Goal: Navigation & Orientation: Find specific page/section

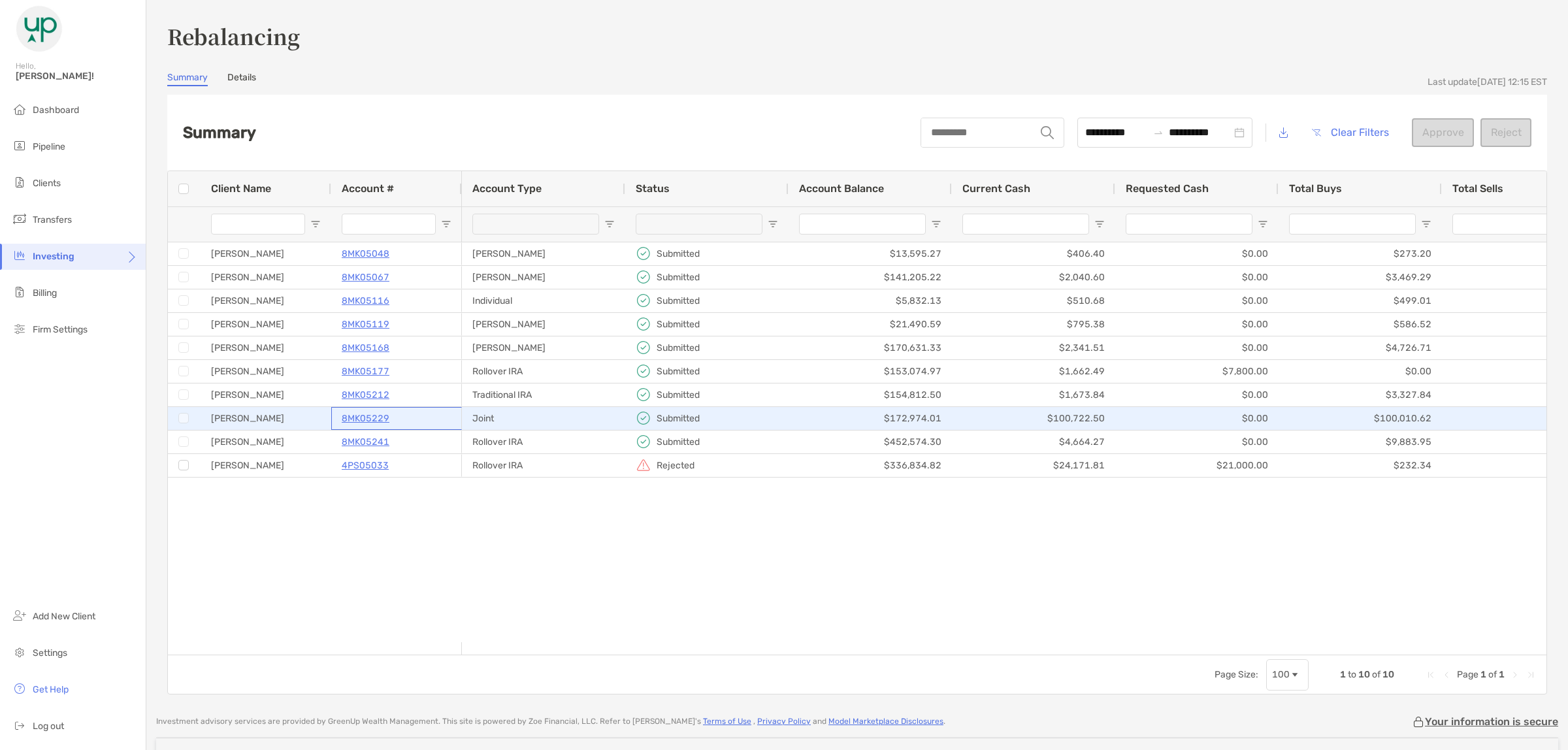
click at [387, 418] on p "8MK05229" at bounding box center [365, 418] width 47 height 16
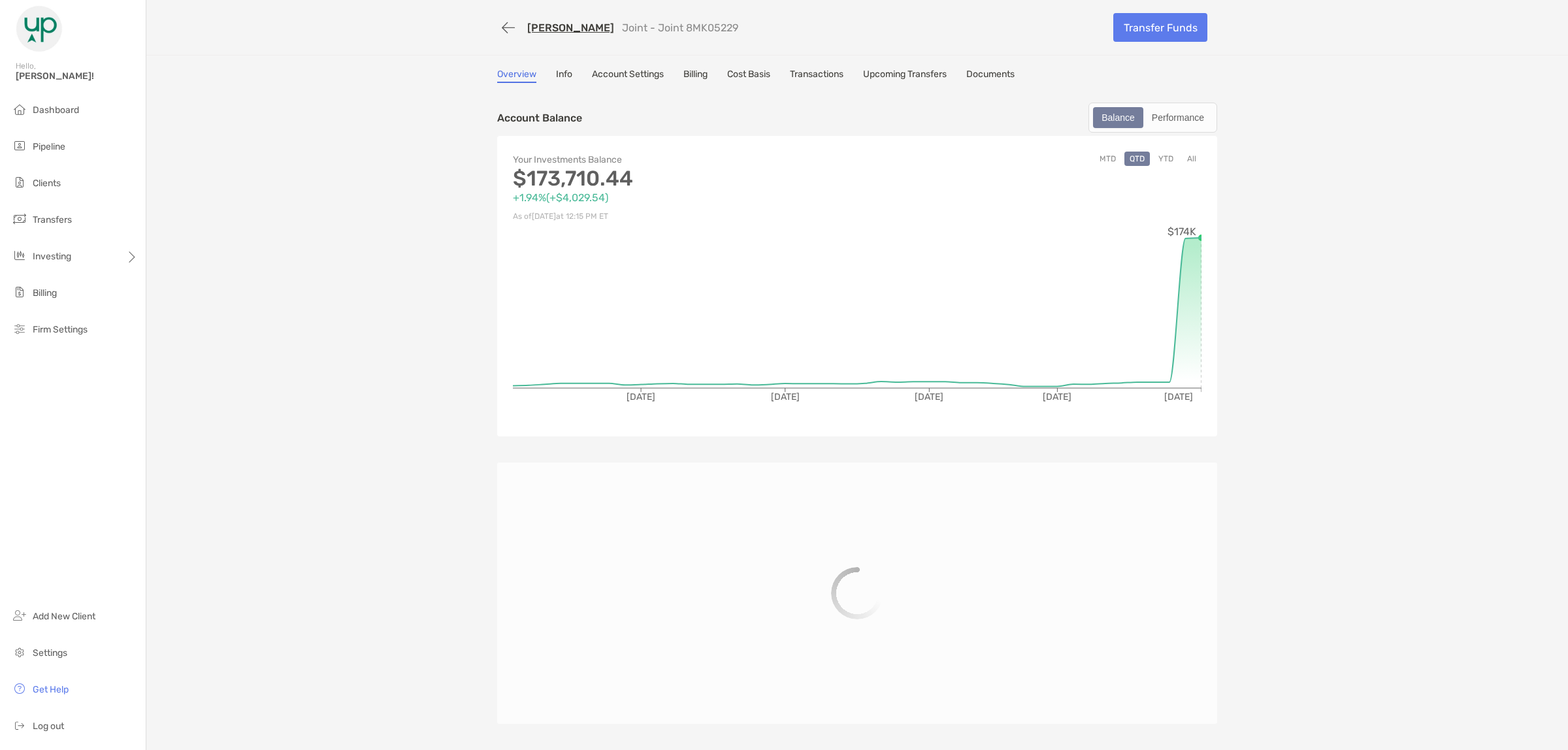
click at [814, 76] on link "Transactions" at bounding box center [817, 76] width 53 height 15
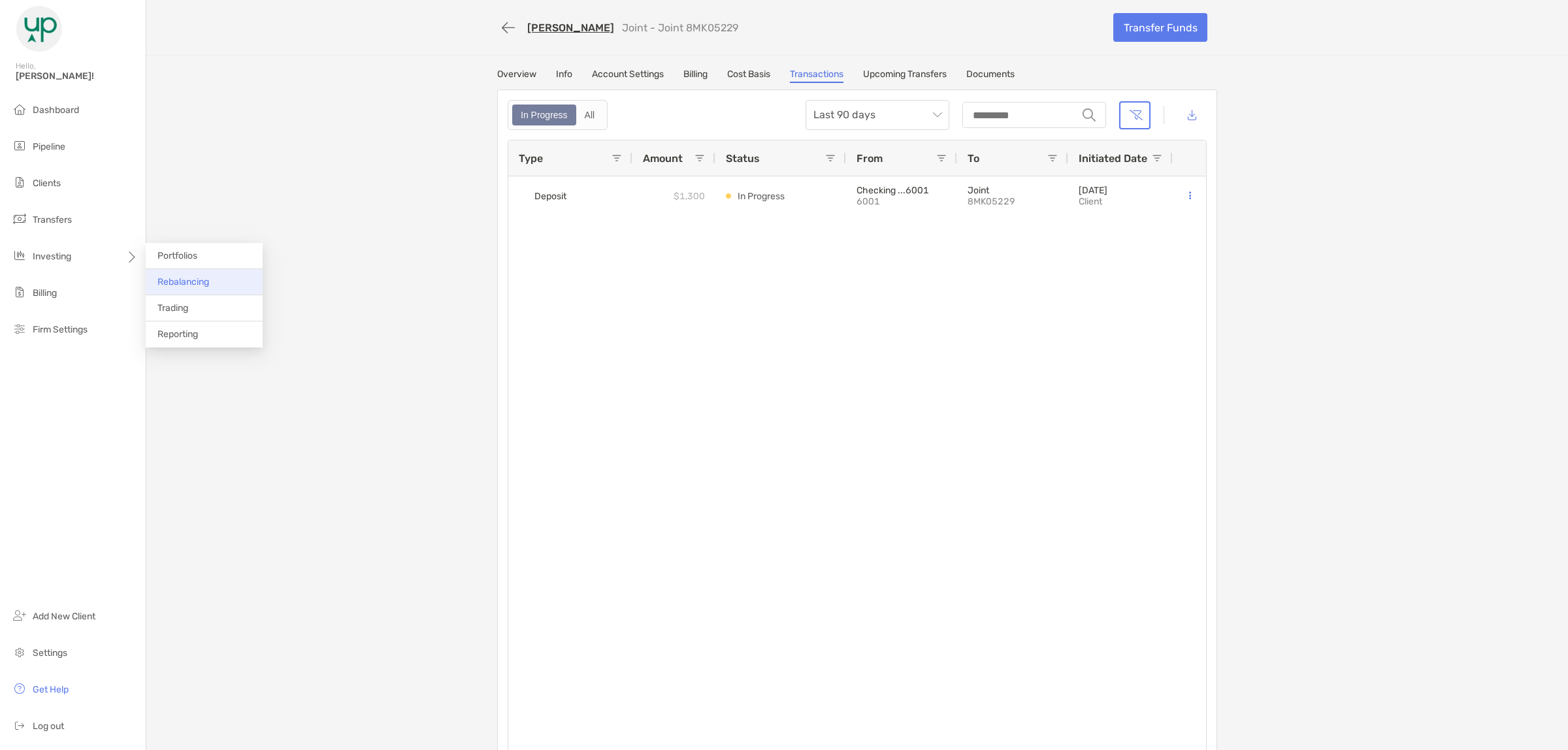
click at [177, 284] on span "Rebalancing" at bounding box center [184, 281] width 52 height 11
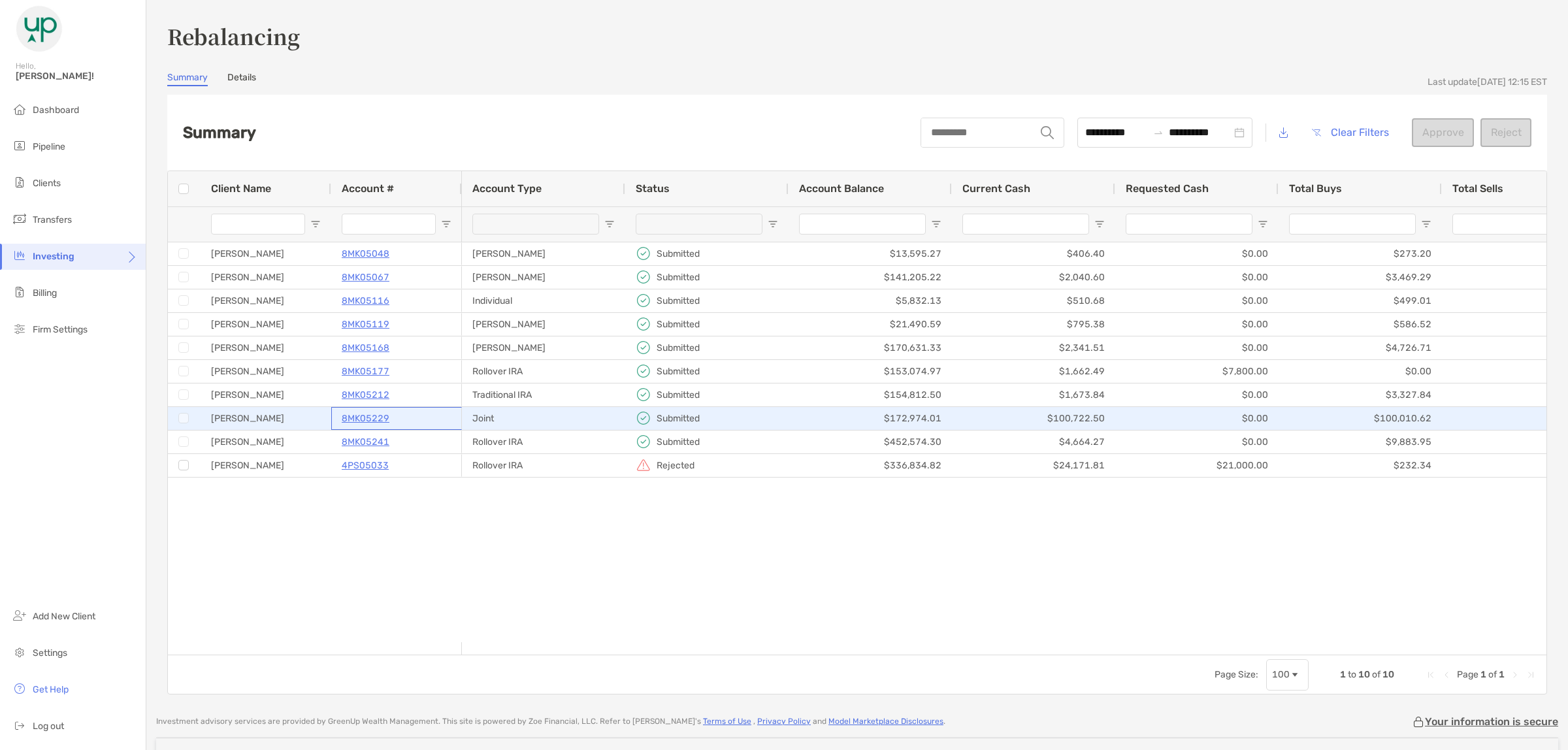
click at [383, 422] on p "8MK05229" at bounding box center [365, 418] width 47 height 16
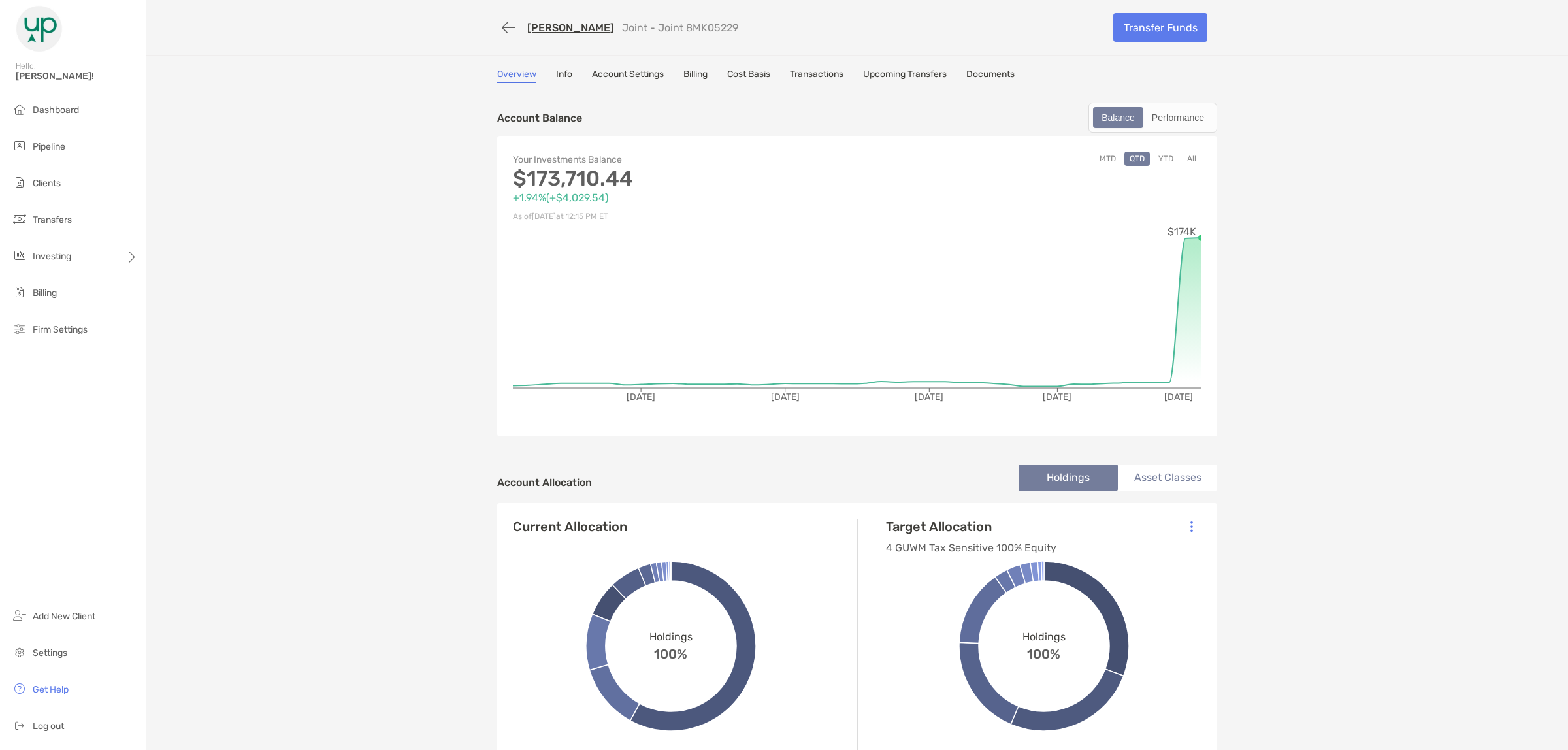
click at [161, 279] on div "Jason Martin Joint - Joint 8MK05229 Transfer Funds Overview Info Account Settin…" at bounding box center [857, 622] width 1421 height 1246
click at [203, 282] on span "Rebalancing" at bounding box center [184, 281] width 52 height 11
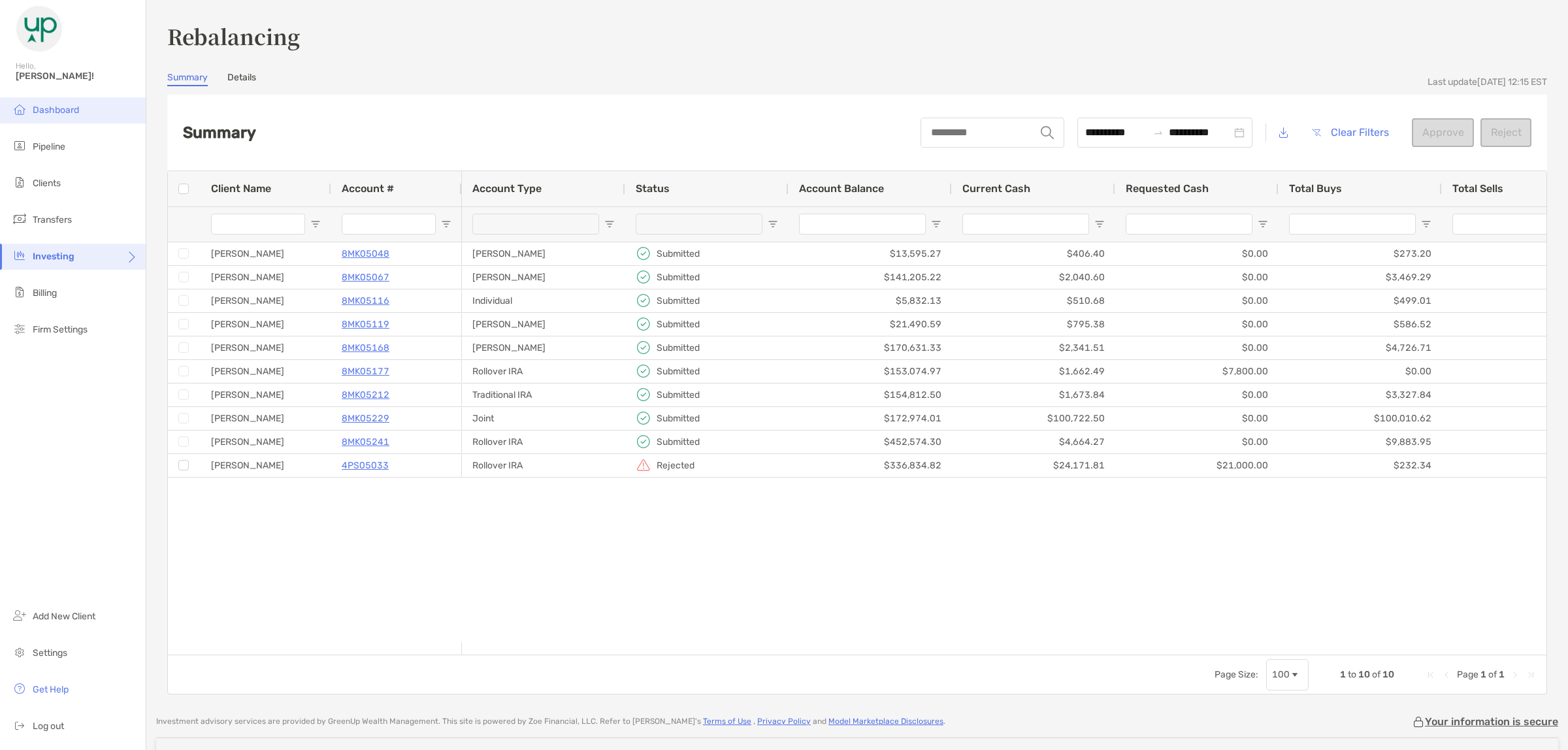
click at [71, 101] on li "Dashboard" at bounding box center [72, 110] width 146 height 26
